Goal: Information Seeking & Learning: Find specific fact

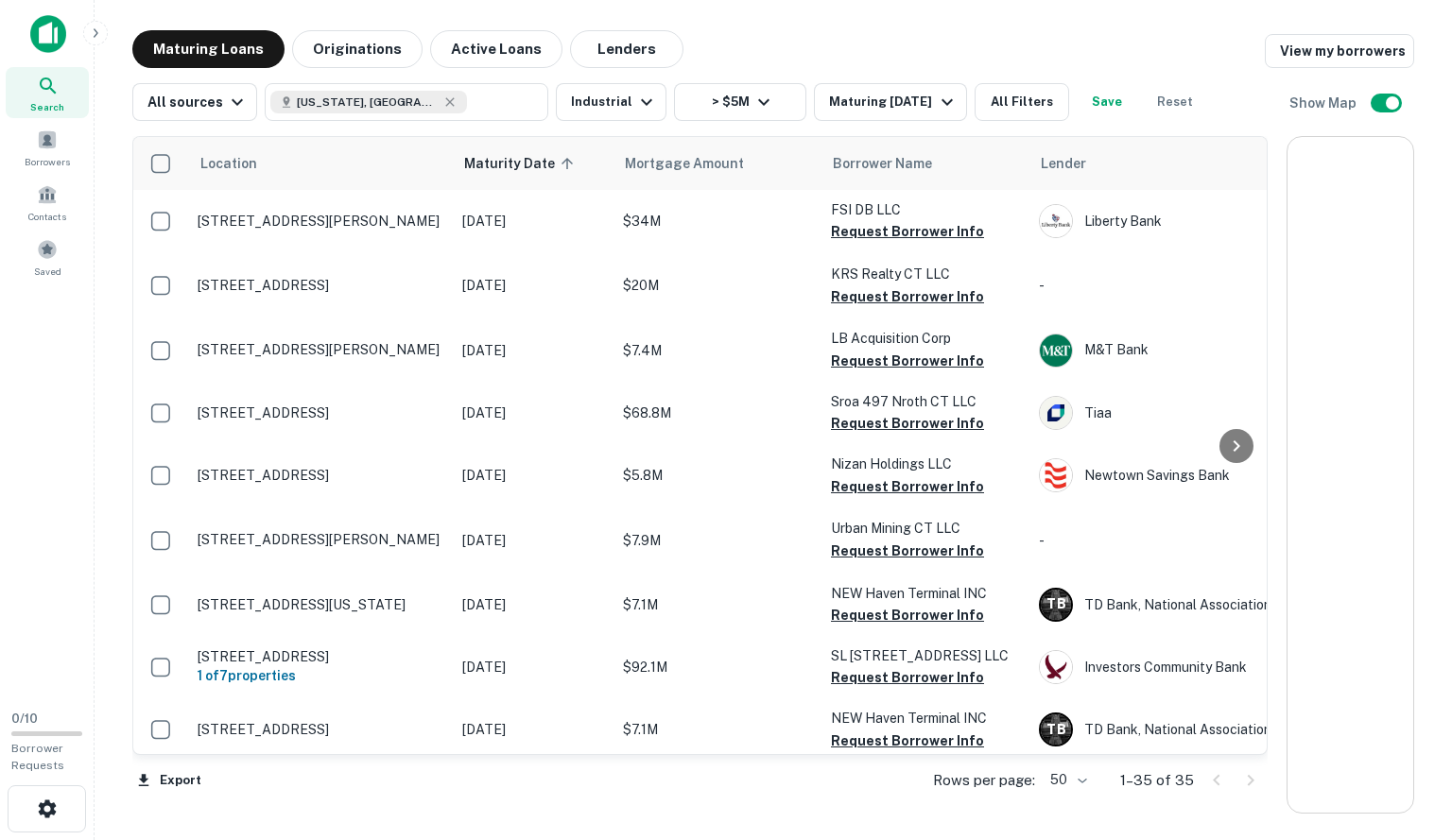
scroll to position [1511, 0]
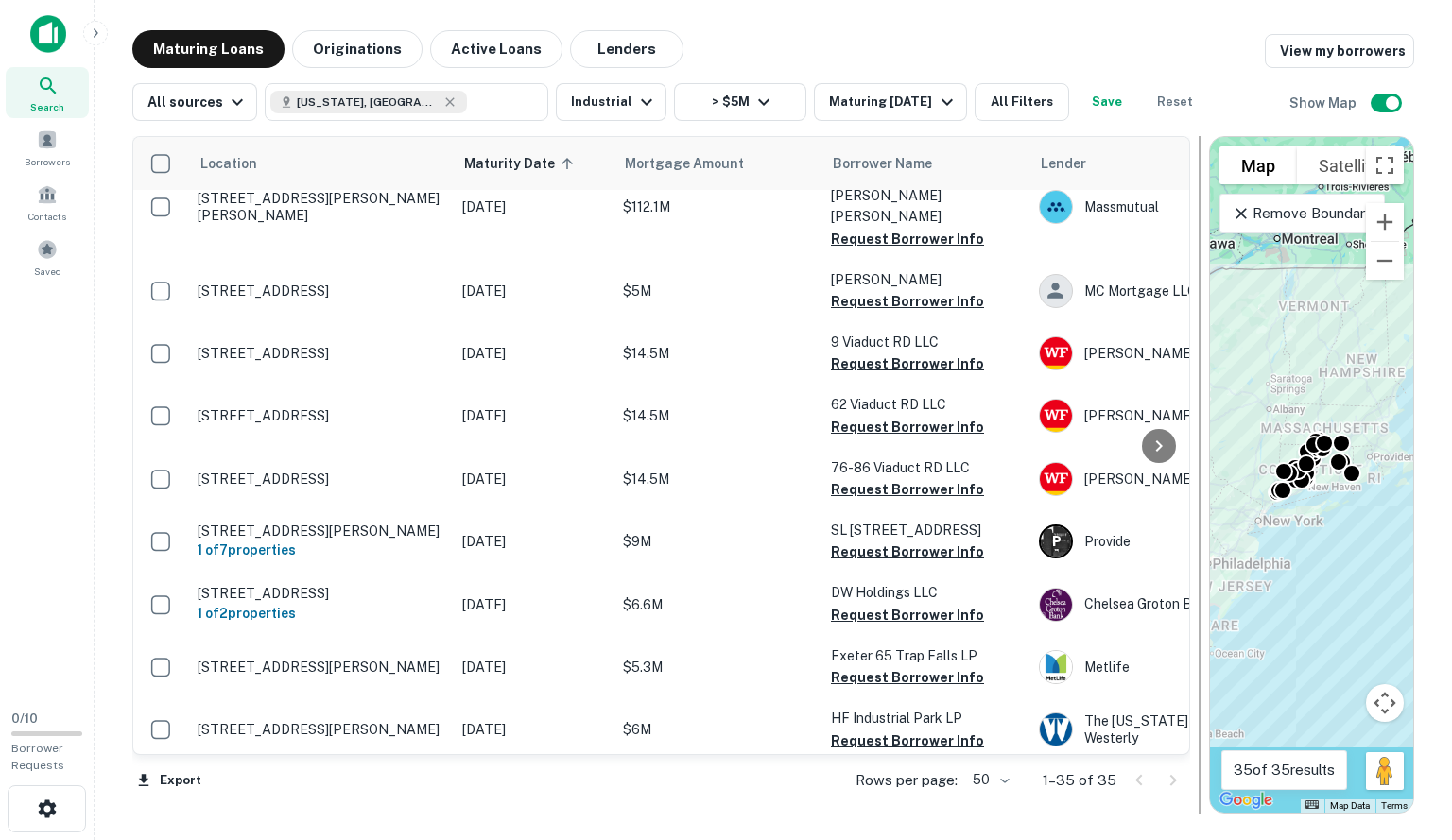
drag, startPoint x: 1276, startPoint y: 394, endPoint x: 1199, endPoint y: 403, distance: 77.5
click at [1199, 403] on div at bounding box center [1199, 474] width 2 height 677
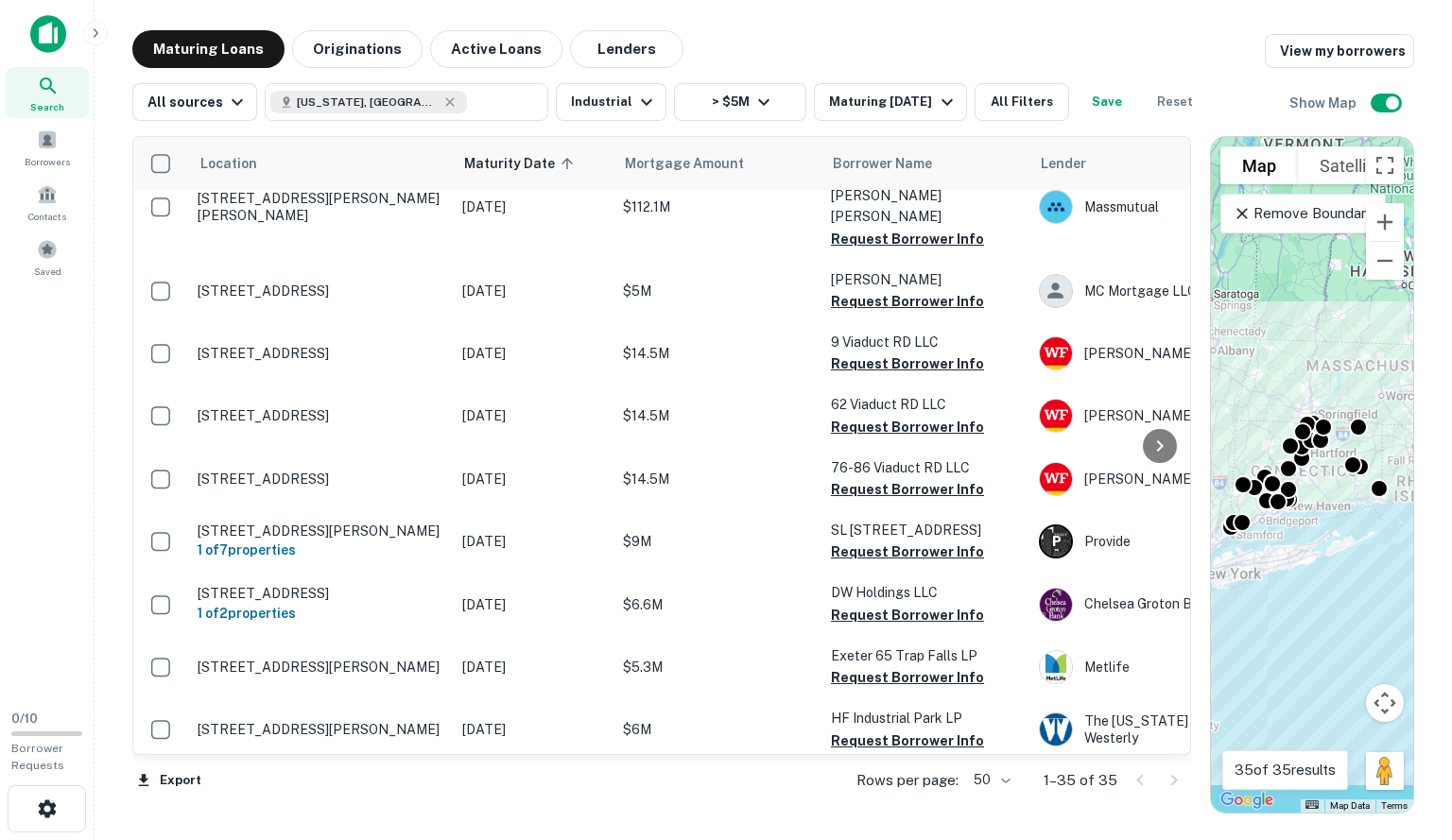
drag, startPoint x: 1322, startPoint y: 487, endPoint x: 1331, endPoint y: 526, distance: 40.0
click at [1331, 526] on div "To activate drag with keyboard, press Alt + Enter. Once in keyboard drag state,…" at bounding box center [1312, 474] width 202 height 675
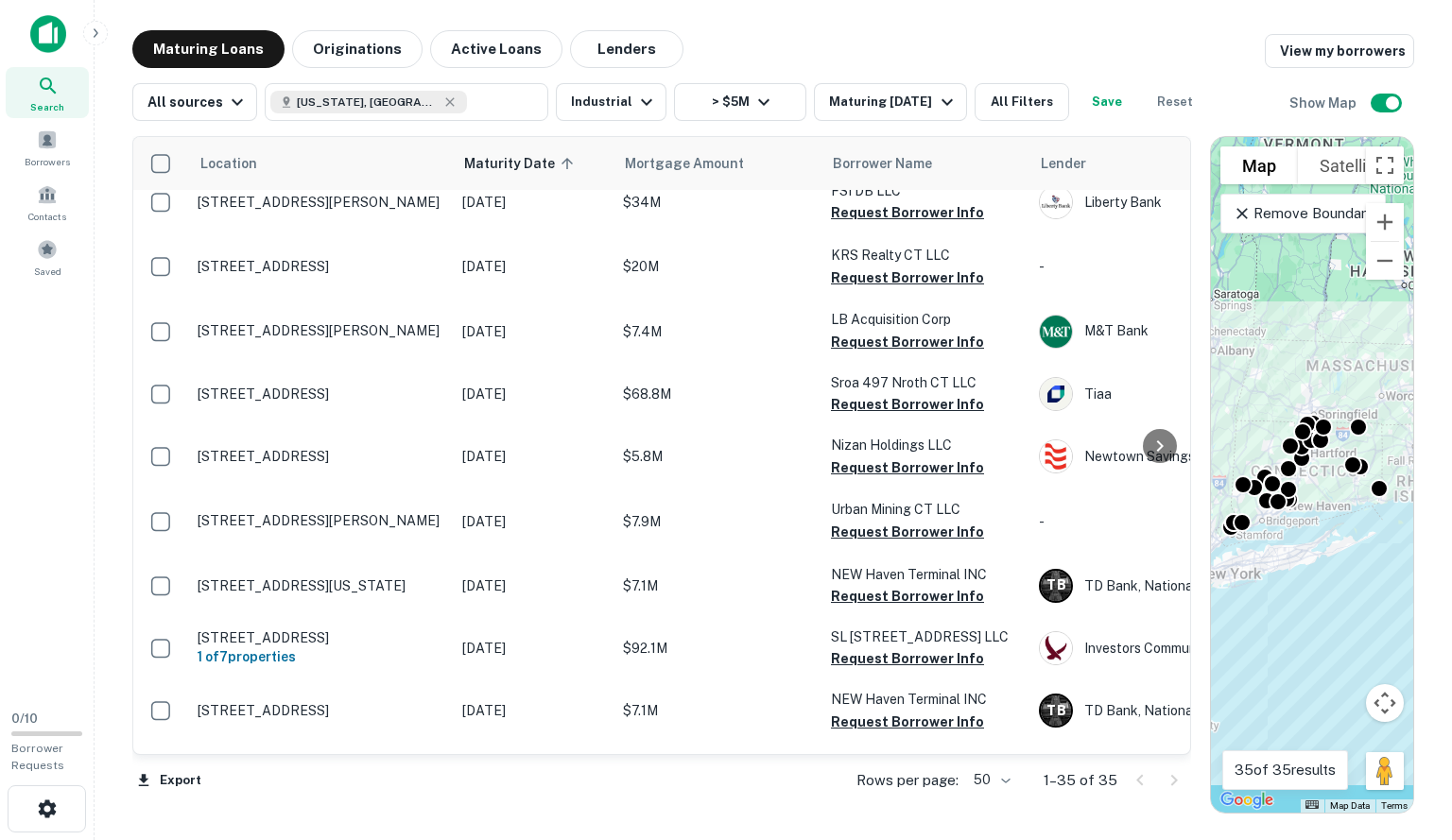
scroll to position [0, 0]
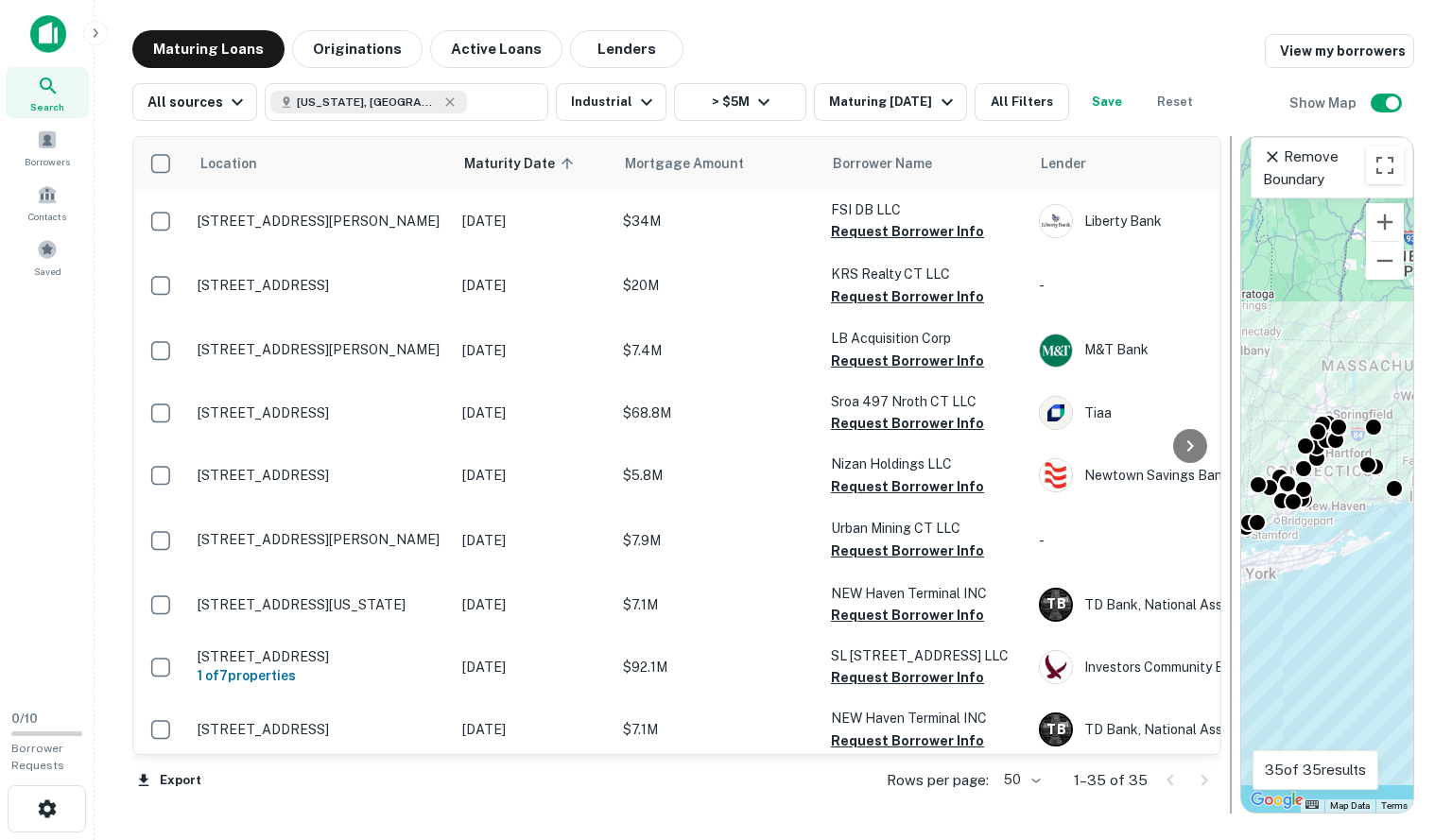
drag, startPoint x: 1199, startPoint y: 370, endPoint x: 1230, endPoint y: 370, distance: 31.0
click at [1230, 370] on div at bounding box center [1231, 474] width 2 height 677
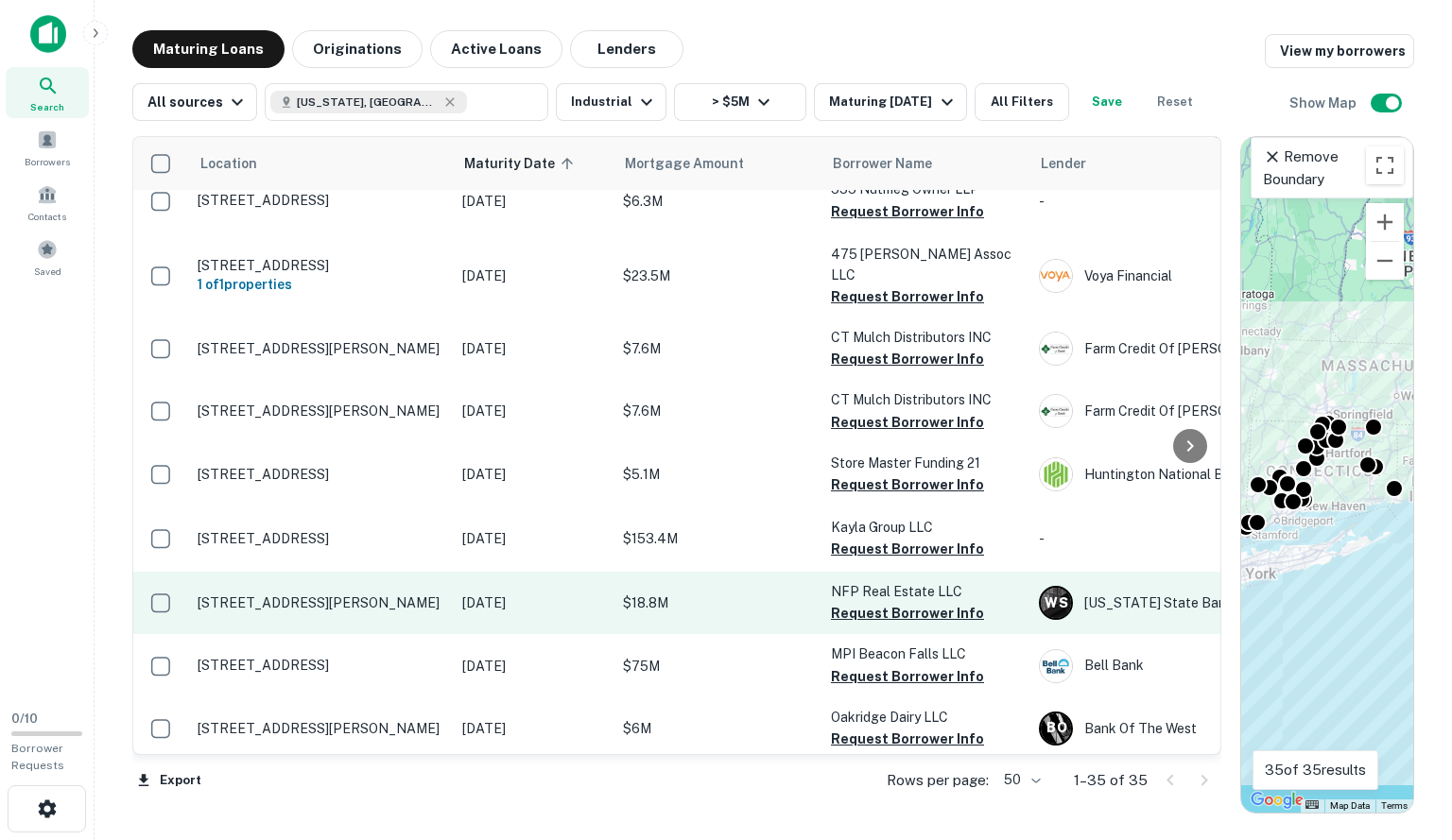
scroll to position [908, 0]
click at [308, 594] on p "[STREET_ADDRESS][PERSON_NAME]" at bounding box center [320, 601] width 246 height 17
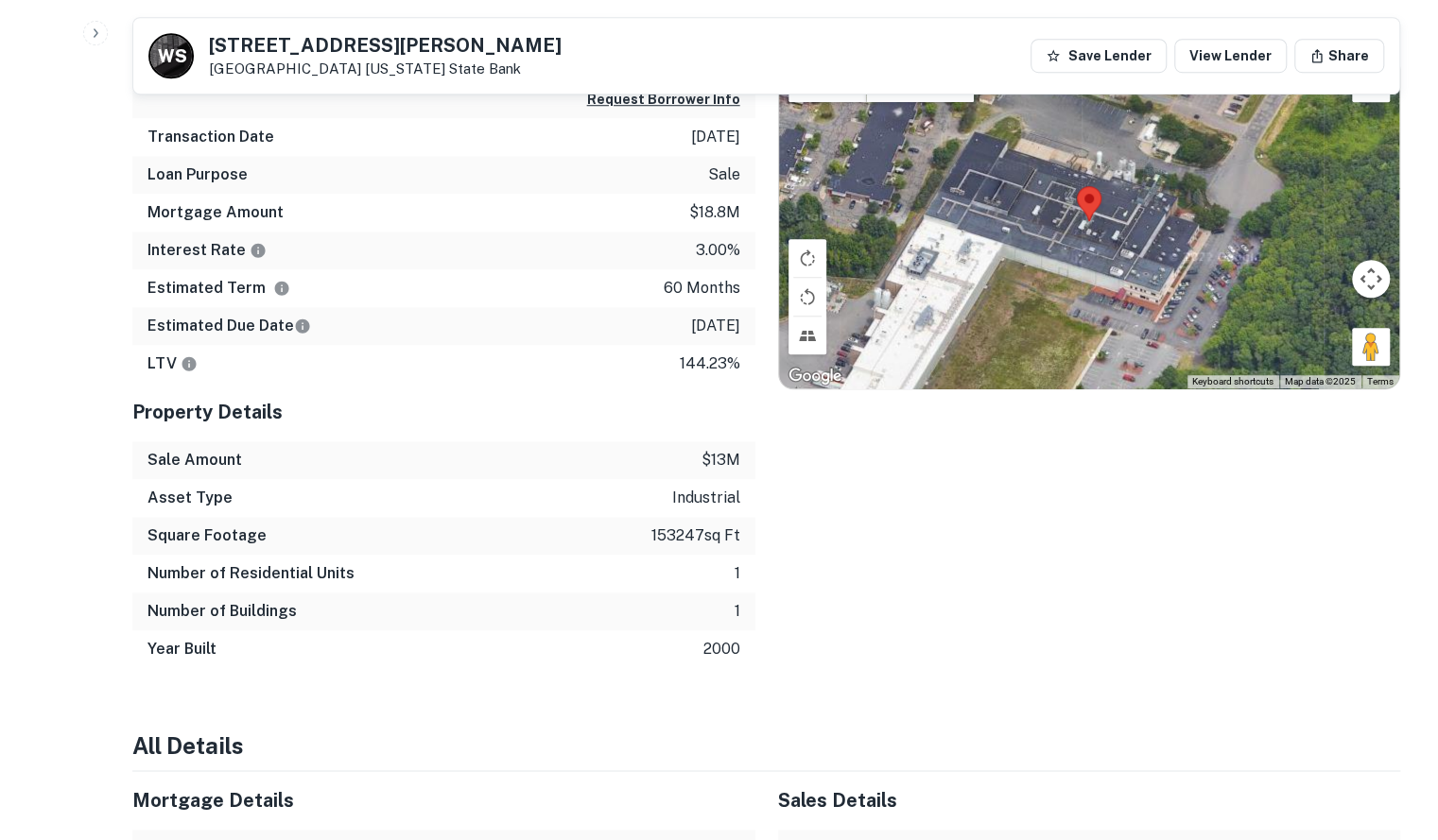
scroll to position [780, 0]
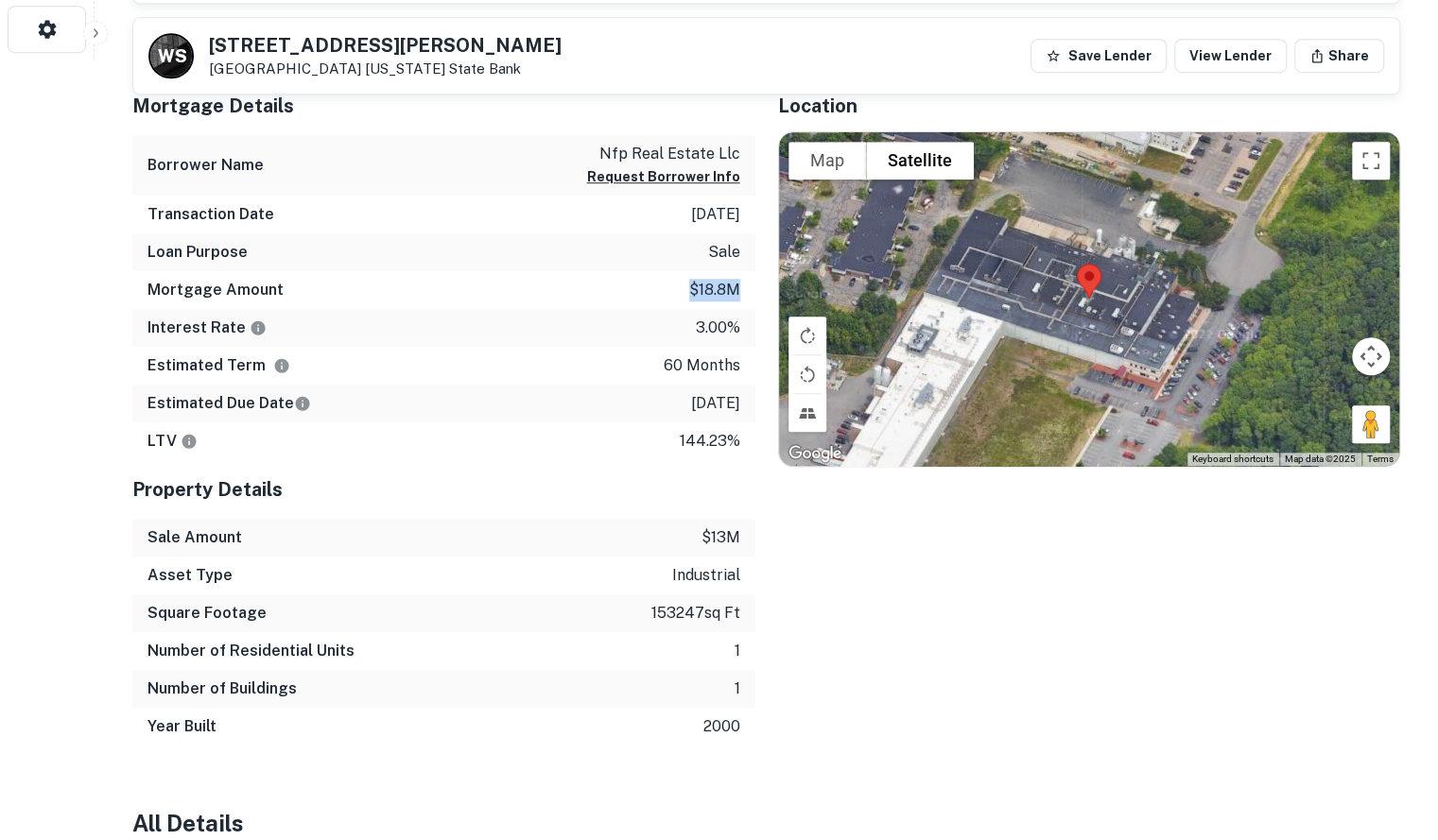
drag, startPoint x: 689, startPoint y: 294, endPoint x: 746, endPoint y: 288, distance: 57.3
click at [746, 288] on div "Mortgage Amount $18.8m" at bounding box center [443, 290] width 622 height 37
click at [633, 291] on div "Mortgage Amount $18.8m" at bounding box center [443, 290] width 622 height 37
click at [717, 209] on p "5/2/2021" at bounding box center [715, 214] width 49 height 23
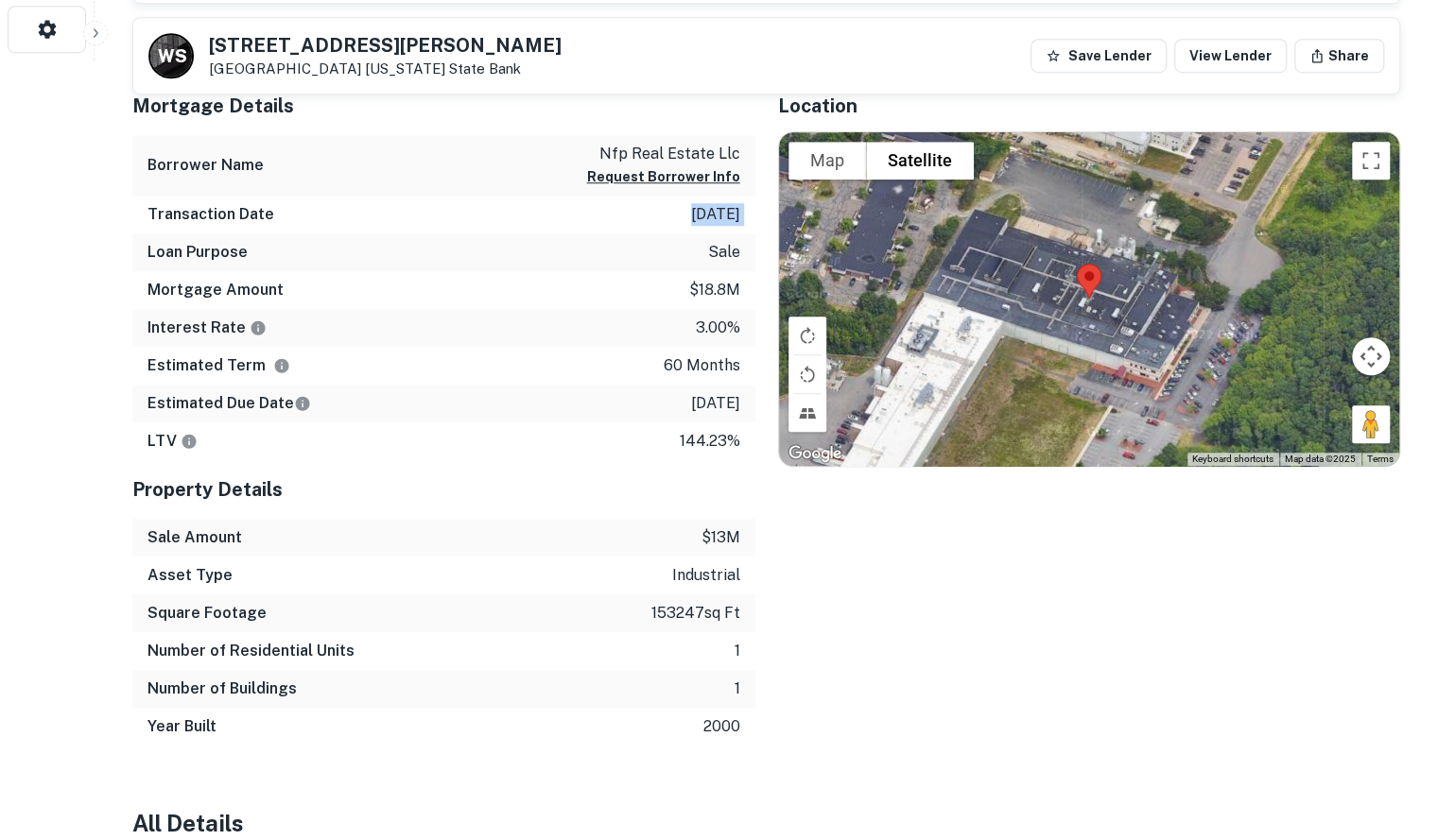
click at [717, 209] on p "5/2/2021" at bounding box center [715, 214] width 49 height 23
click at [573, 334] on div "Interest Rate 3.00%" at bounding box center [443, 327] width 622 height 37
click at [701, 397] on p "5/2/2026" at bounding box center [715, 403] width 49 height 23
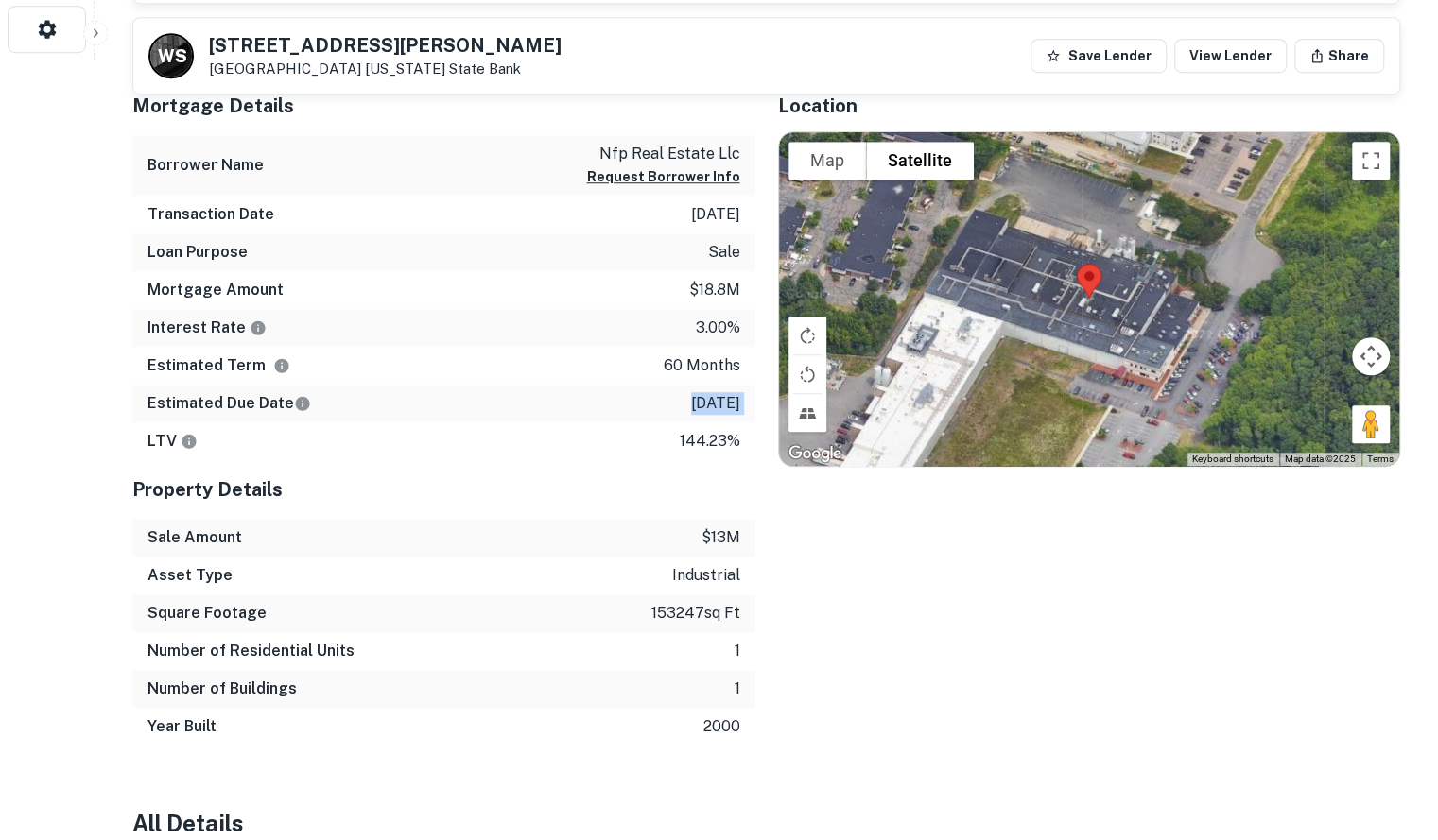
click at [585, 392] on div "Estimated Due Date 5/2/2026" at bounding box center [443, 403] width 622 height 37
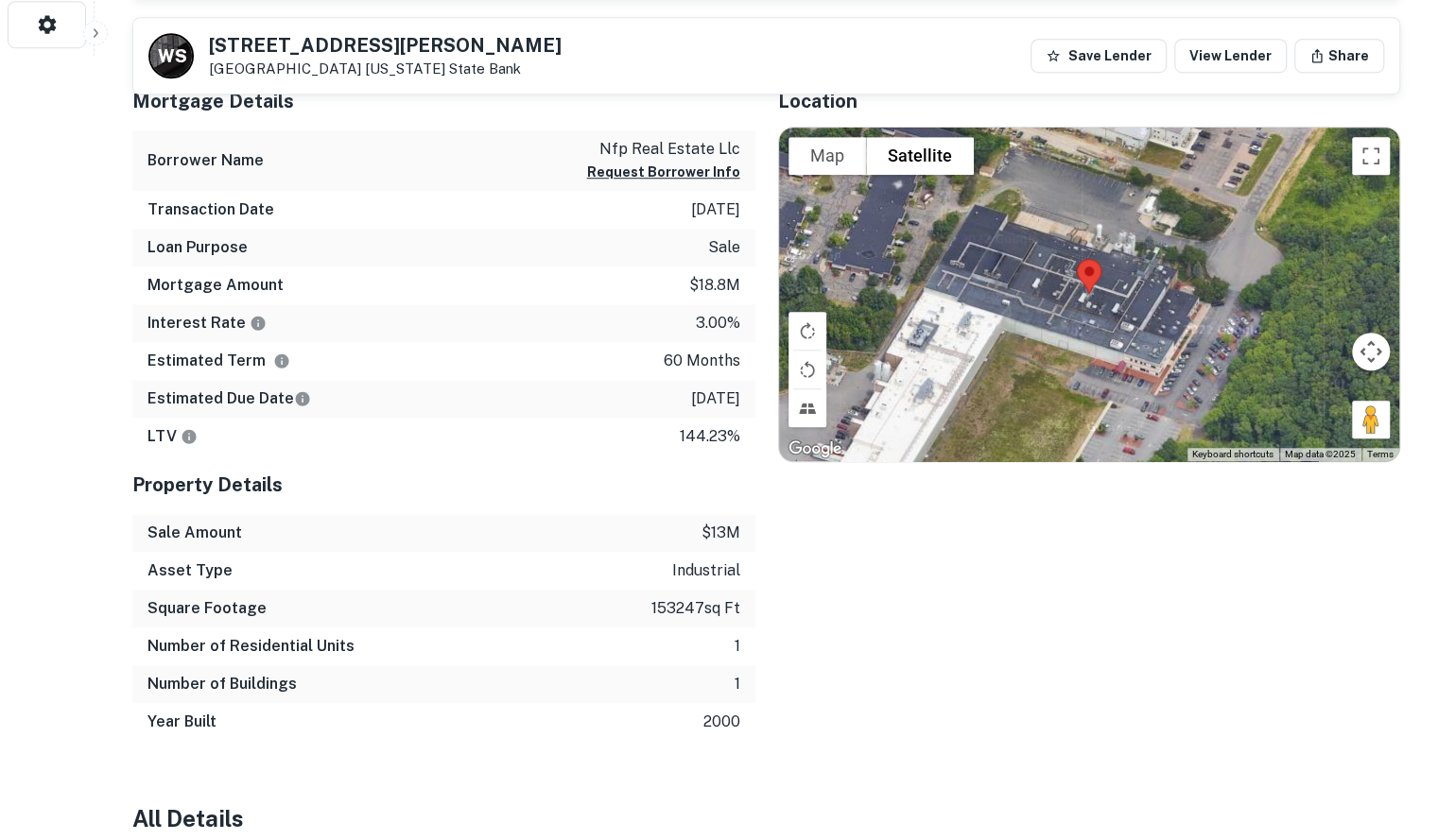
scroll to position [788, 0]
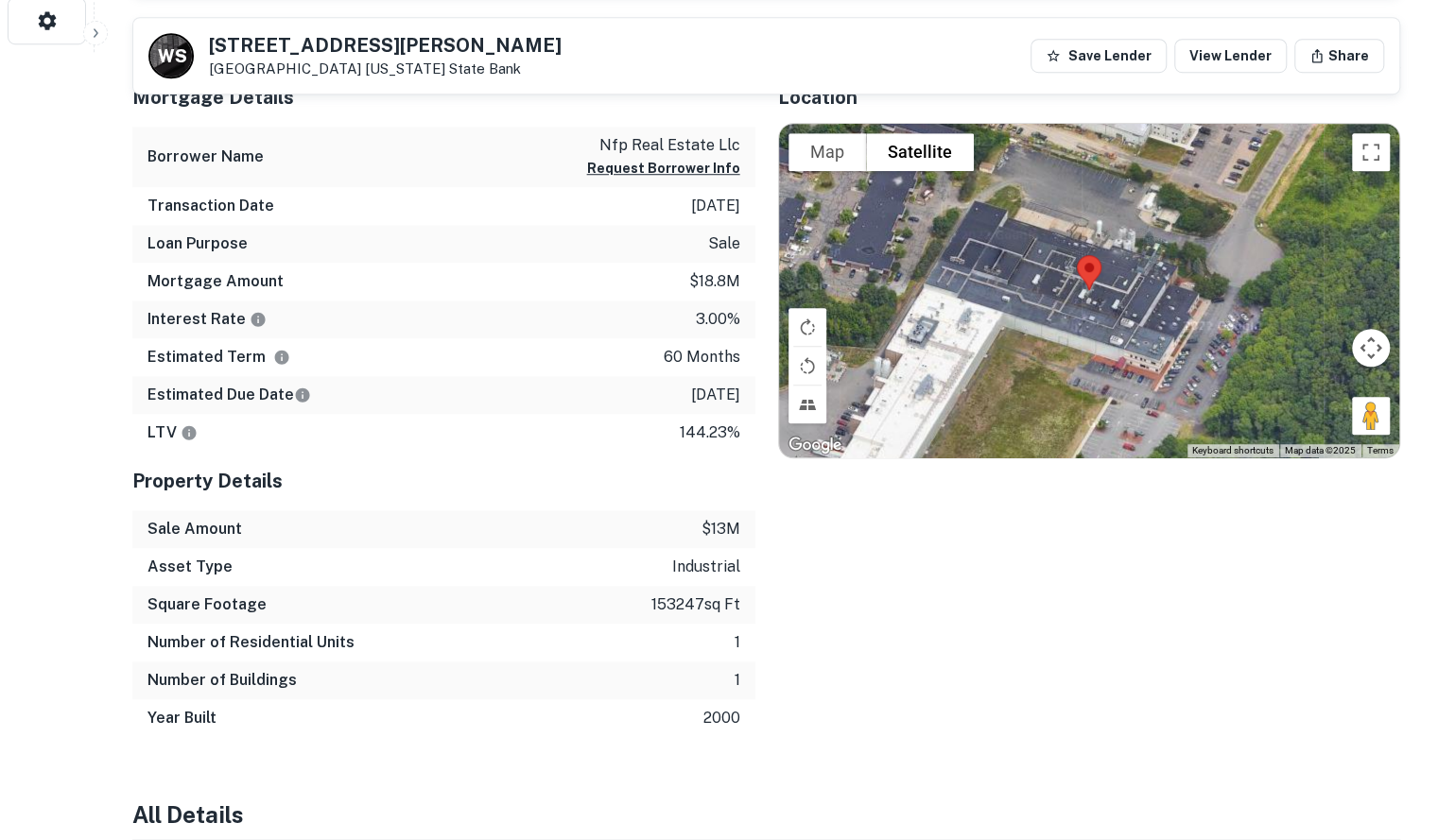
click at [703, 309] on p "3.00%" at bounding box center [717, 318] width 44 height 23
click at [654, 310] on div "Interest Rate 3.00%" at bounding box center [443, 319] width 622 height 37
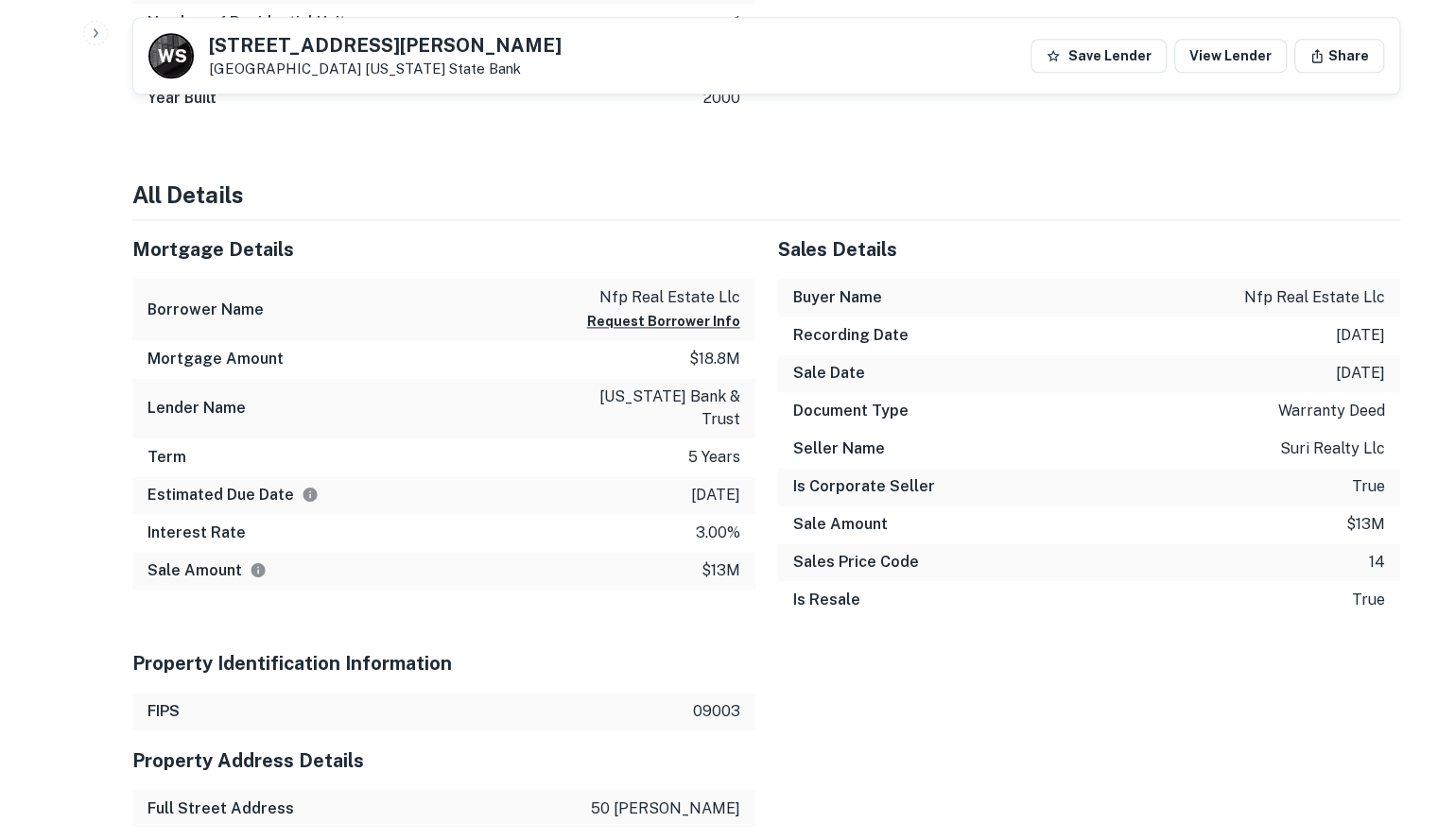
scroll to position [1409, 0]
drag, startPoint x: 669, startPoint y: 472, endPoint x: 749, endPoint y: 472, distance: 80.0
click at [749, 475] on div "Estimated Due Date 5/2/2026" at bounding box center [443, 494] width 622 height 37
click at [656, 479] on div "Estimated Due Date 5/2/2026" at bounding box center [443, 494] width 622 height 37
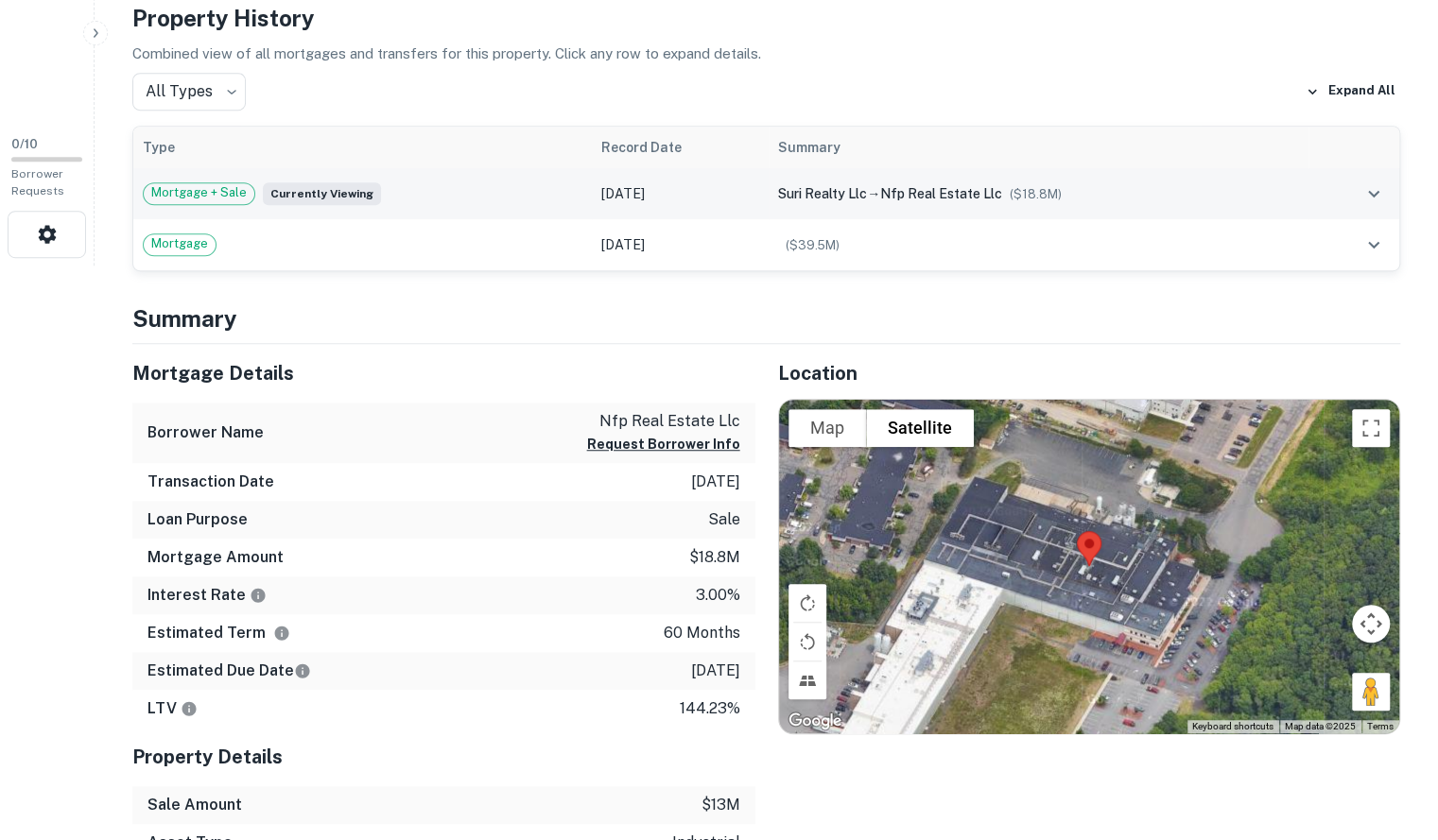
scroll to position [0, 0]
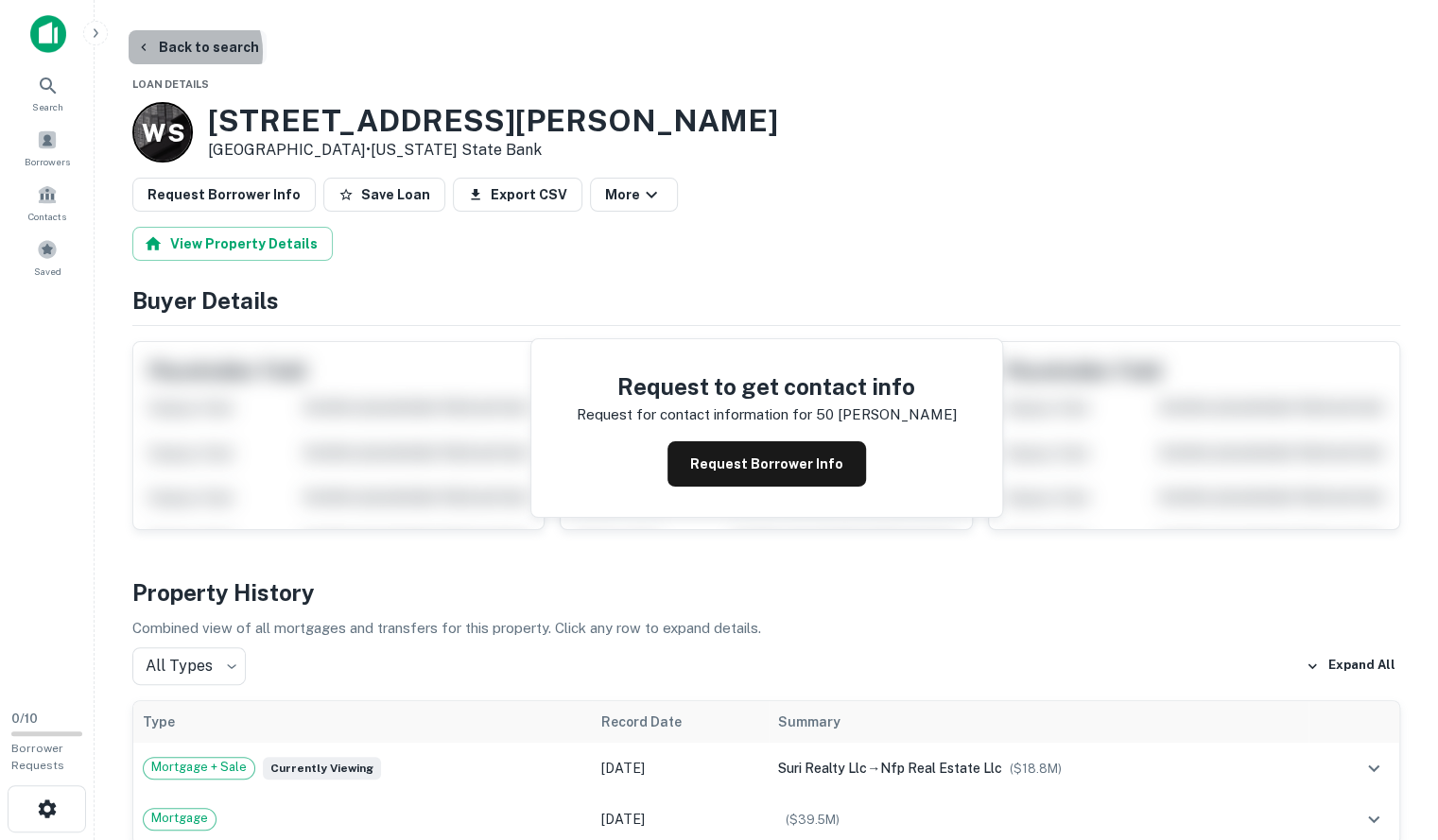
click at [181, 52] on button "Back to search" at bounding box center [197, 47] width 138 height 34
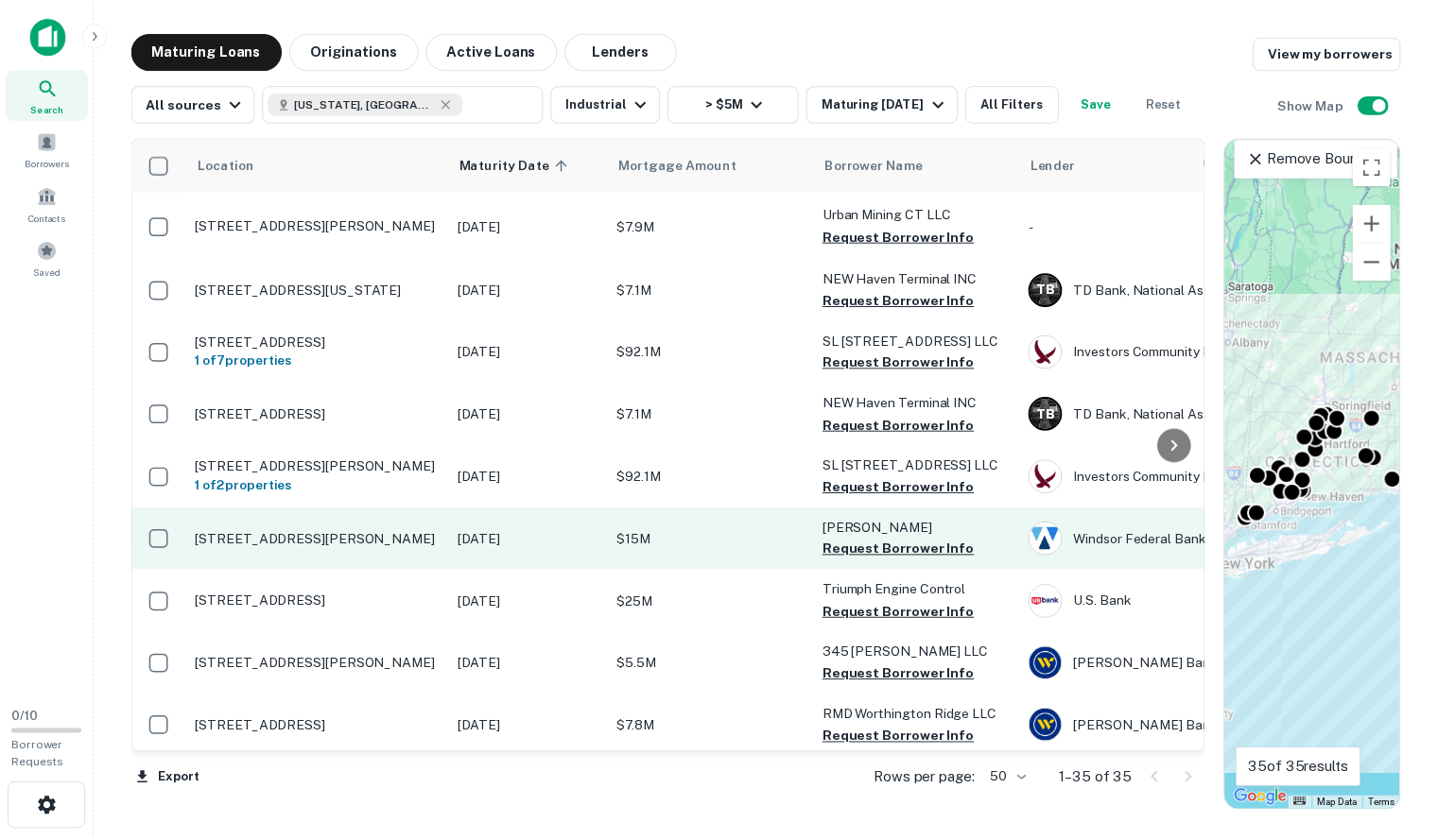
scroll to position [373, 1]
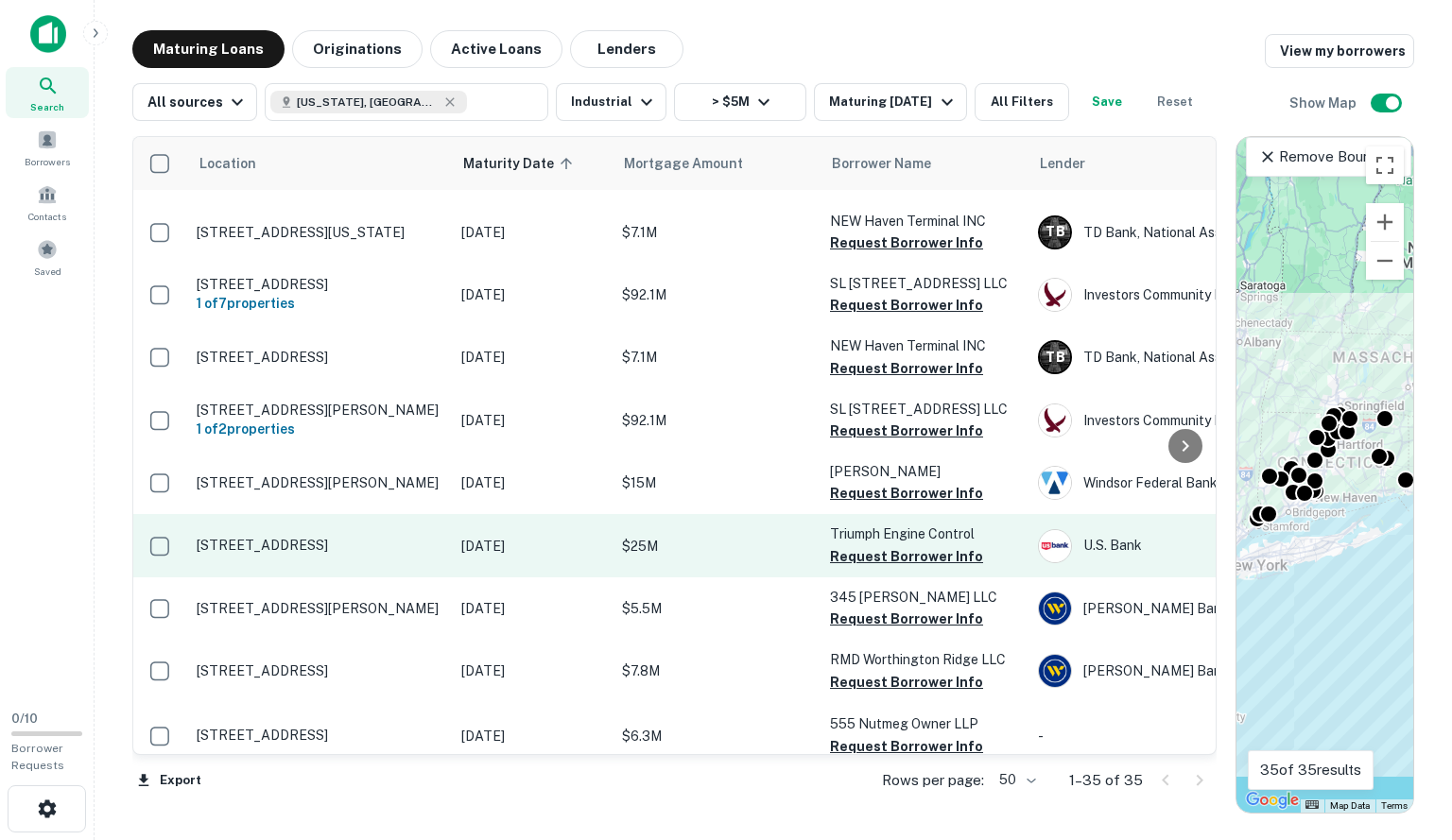
click at [361, 541] on p "[STREET_ADDRESS]" at bounding box center [319, 544] width 246 height 17
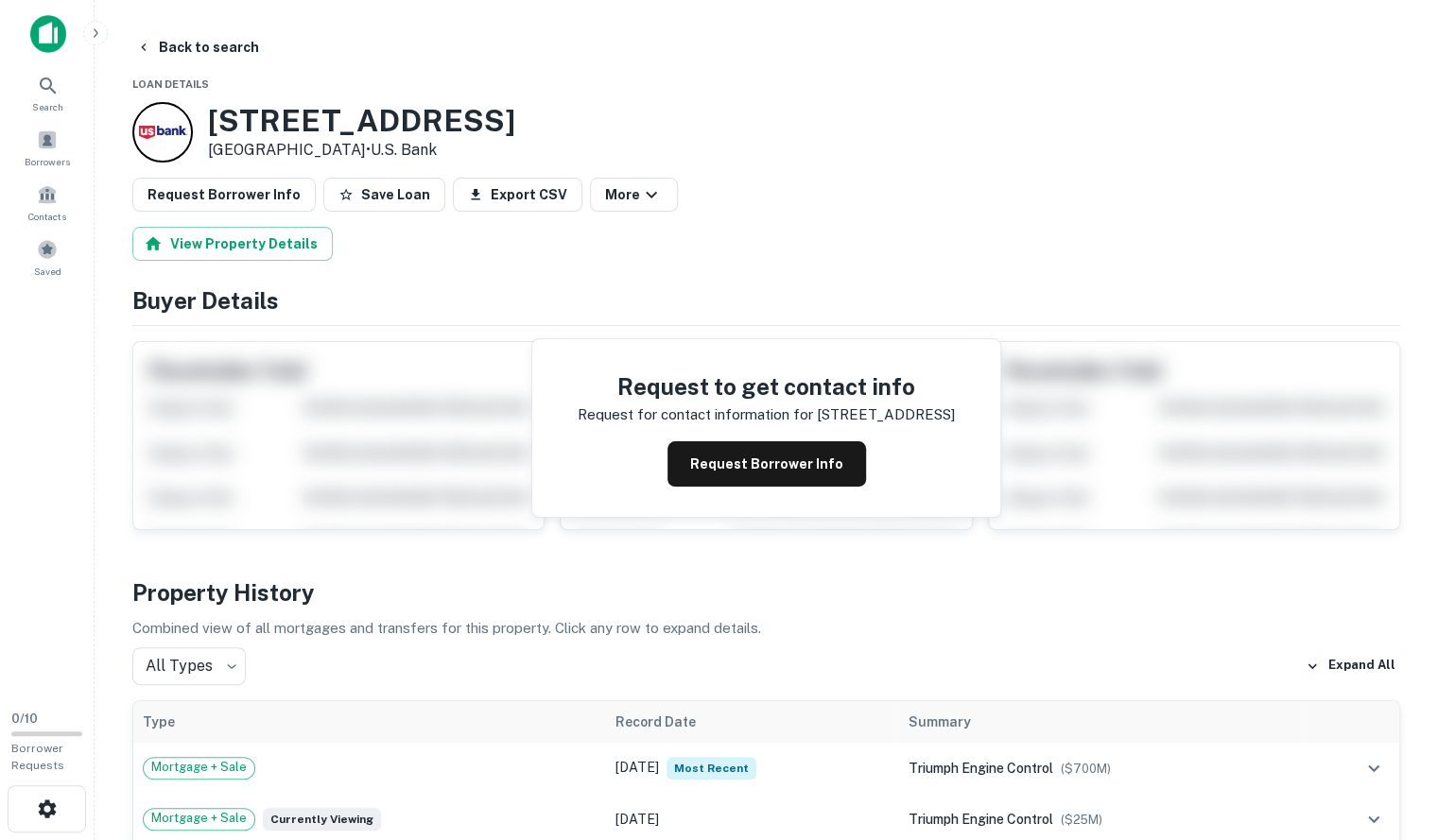
drag, startPoint x: 332, startPoint y: 108, endPoint x: 299, endPoint y: 126, distance: 37.6
click at [299, 126] on h3 "[STREET_ADDRESS]" at bounding box center [361, 120] width 307 height 35
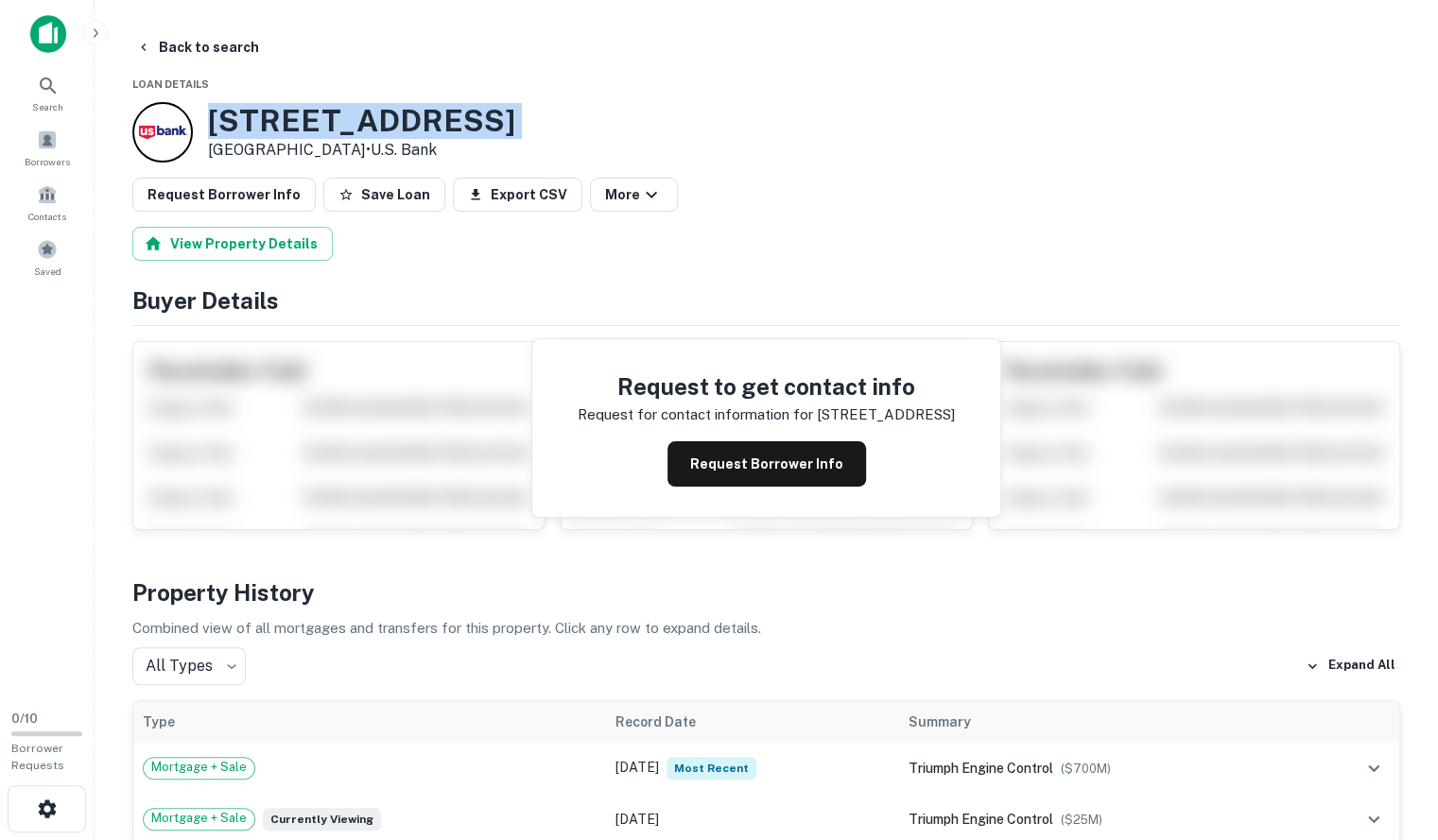
click at [299, 126] on h3 "[STREET_ADDRESS]" at bounding box center [361, 120] width 307 height 35
copy h3 "[STREET_ADDRESS]"
